Goal: Task Accomplishment & Management: Complete application form

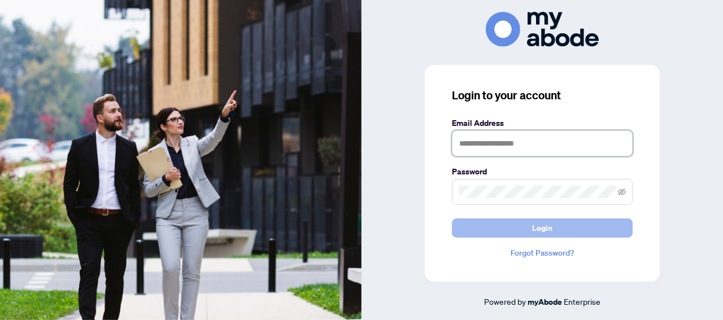
type input "**********"
click at [568, 224] on button "Login" at bounding box center [542, 227] width 181 height 19
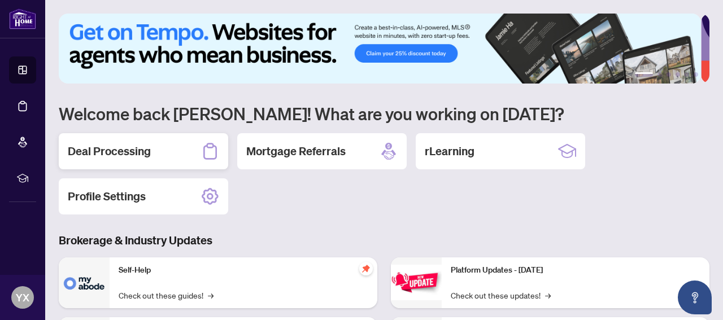
click at [152, 156] on div "Deal Processing" at bounding box center [143, 151] width 169 height 36
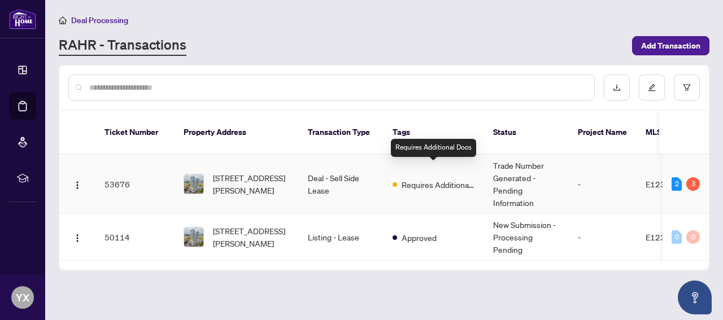
click at [437, 178] on span "Requires Additional Docs" at bounding box center [437, 184] width 73 height 12
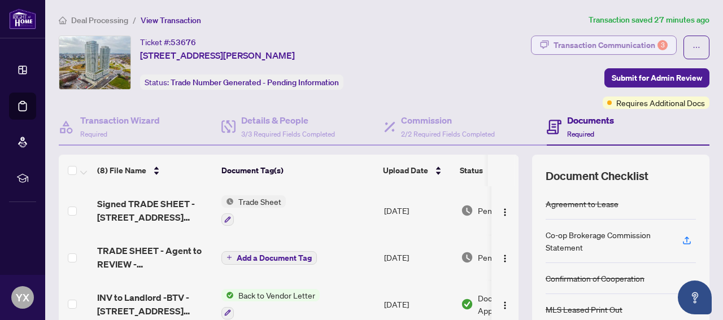
click at [599, 42] on div "Transaction Communication 3" at bounding box center [610, 45] width 114 height 18
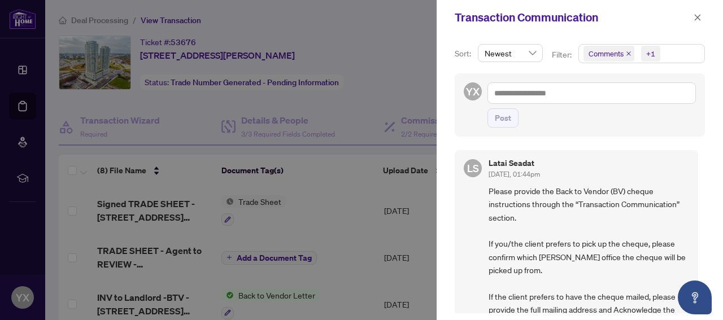
click at [378, 81] on div at bounding box center [361, 160] width 723 height 320
click at [698, 15] on icon "close" at bounding box center [697, 18] width 8 height 8
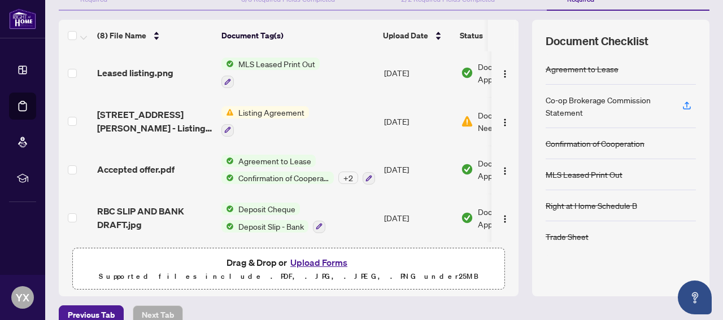
scroll to position [151, 0]
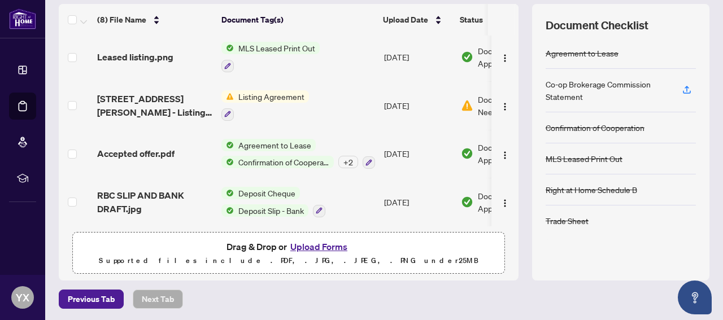
click at [321, 246] on button "Upload Forms" at bounding box center [319, 246] width 64 height 15
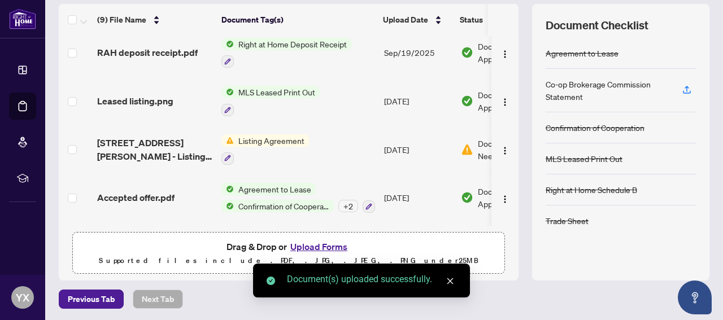
scroll to position [0, 0]
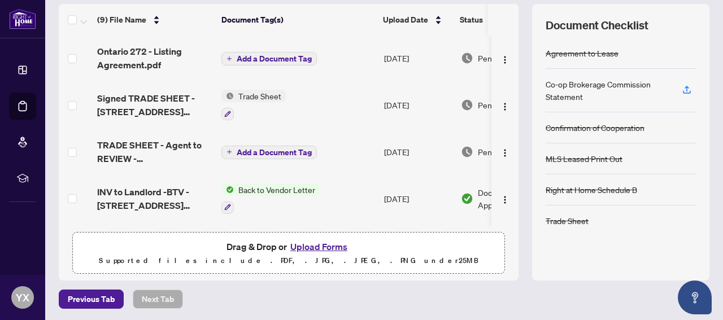
click at [274, 55] on span "Add a Document Tag" at bounding box center [274, 59] width 75 height 8
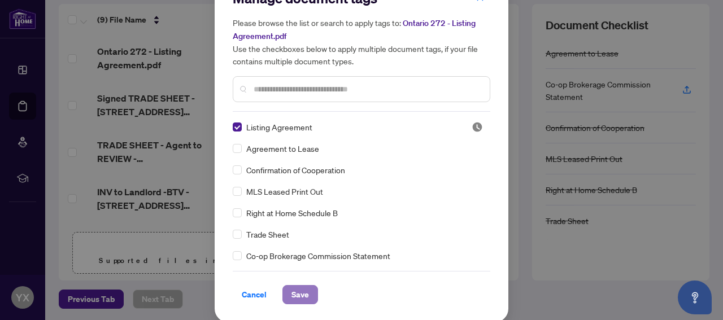
click at [305, 293] on button "Save" at bounding box center [300, 294] width 36 height 19
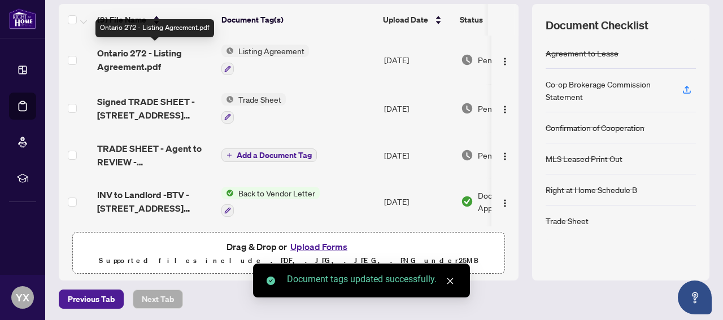
click at [137, 52] on span "Ontario 272 - Listing Agreement.pdf" at bounding box center [154, 59] width 115 height 27
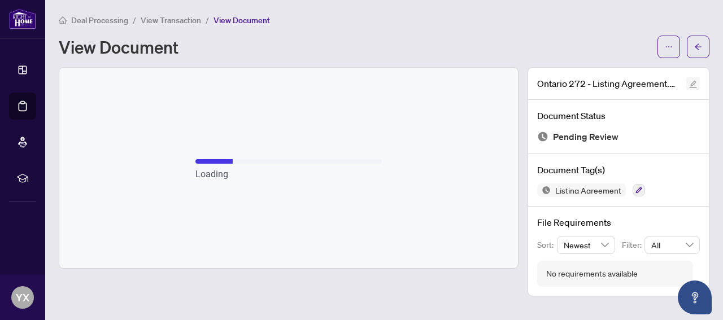
click at [694, 84] on icon "edit" at bounding box center [693, 84] width 8 height 8
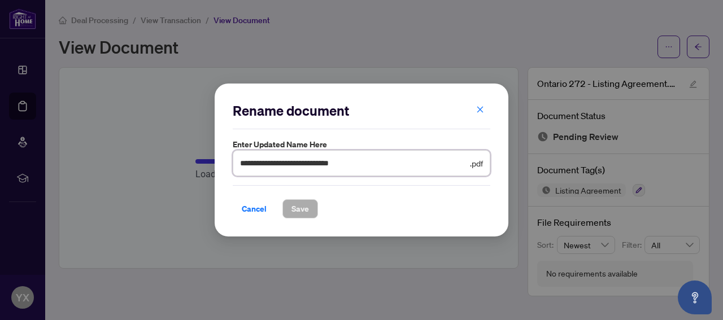
drag, startPoint x: 284, startPoint y: 163, endPoint x: 218, endPoint y: 163, distance: 66.0
click at [218, 163] on div "**********" at bounding box center [361, 161] width 294 height 154
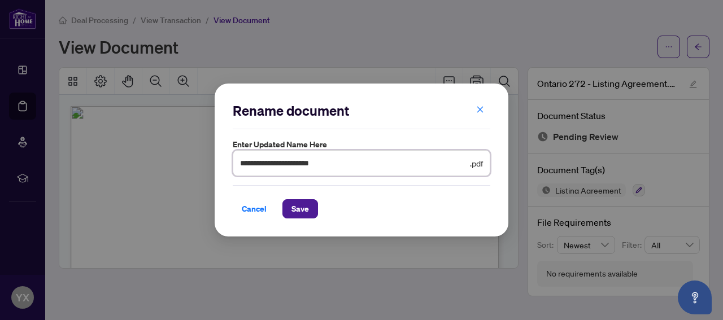
drag, startPoint x: 263, startPoint y: 164, endPoint x: 232, endPoint y: 162, distance: 31.1
click at [232, 162] on div "**********" at bounding box center [361, 161] width 294 height 154
type input "**********"
click at [302, 205] on span "Save" at bounding box center [299, 209] width 17 height 18
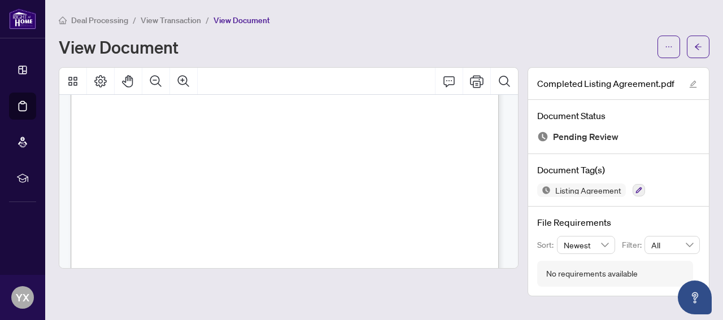
scroll to position [1355, 0]
click at [702, 46] on button "button" at bounding box center [697, 47] width 23 height 23
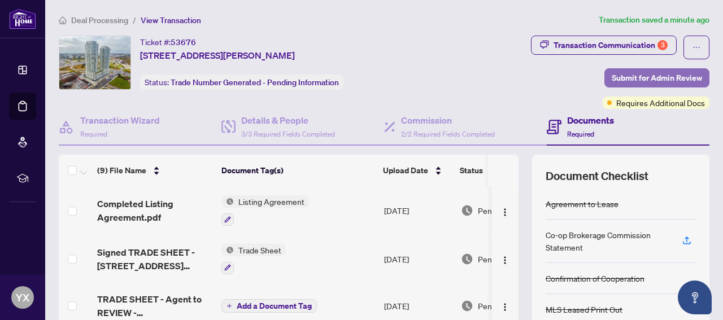
click at [660, 79] on span "Submit for Admin Review" at bounding box center [656, 78] width 90 height 18
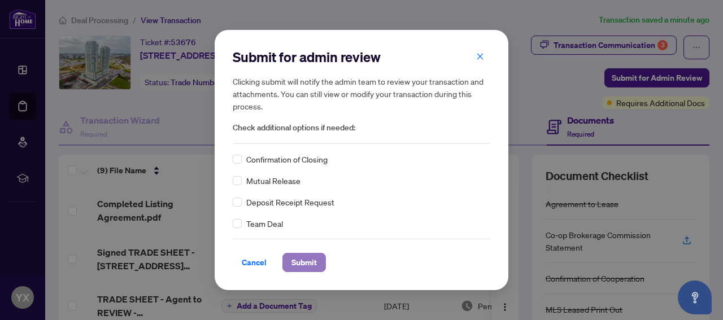
click at [307, 265] on span "Submit" at bounding box center [303, 262] width 25 height 18
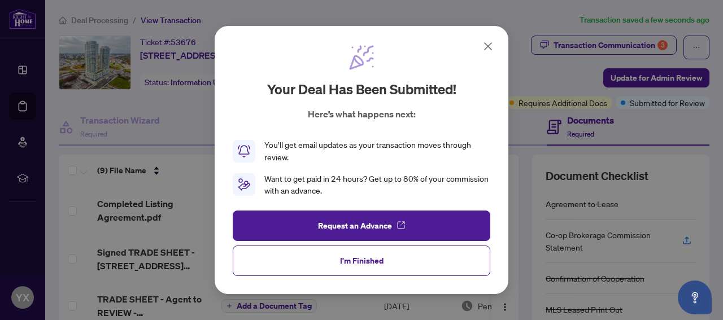
click at [307, 265] on button "I'm Finished" at bounding box center [361, 261] width 257 height 30
